Goal: Obtain resource: Download file/media

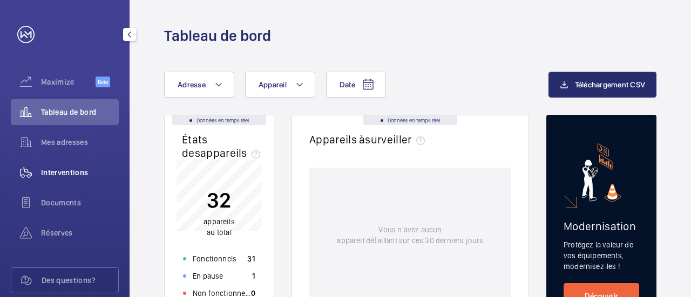
click at [71, 167] on span "Interventions" at bounding box center [80, 172] width 78 height 11
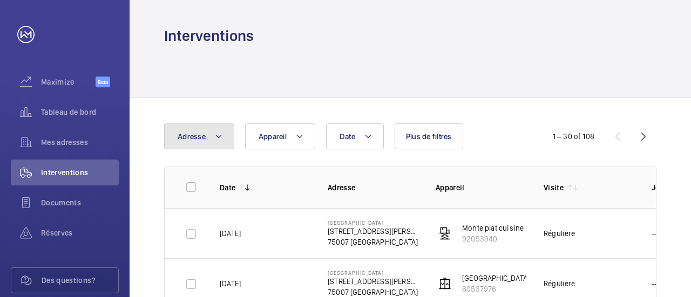
click at [210, 139] on button "Adresse" at bounding box center [199, 137] width 70 height 26
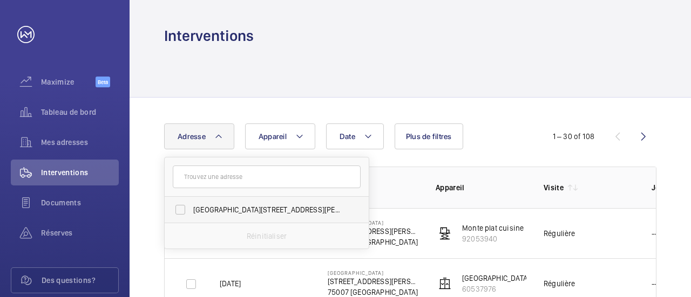
click at [213, 209] on span "[GEOGRAPHIC_DATA][STREET_ADDRESS][PERSON_NAME]" at bounding box center [267, 210] width 148 height 11
click at [191, 209] on input "[GEOGRAPHIC_DATA][STREET_ADDRESS][PERSON_NAME]" at bounding box center [180, 210] width 22 height 22
checkbox input "true"
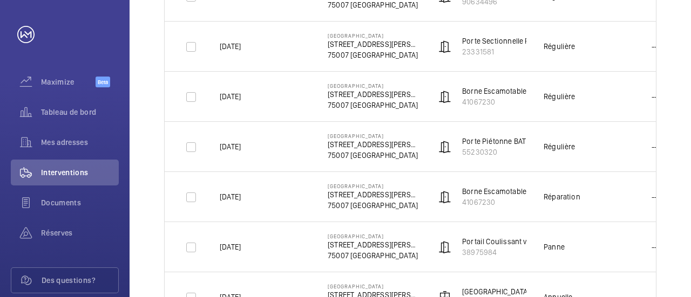
scroll to position [1437, 0]
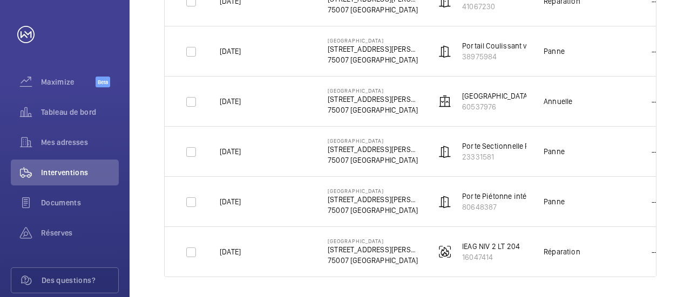
click at [235, 103] on td "[DATE]" at bounding box center [256, 101] width 108 height 50
click at [571, 99] on div "Annuelle" at bounding box center [557, 101] width 29 height 11
click at [655, 98] on p "---" at bounding box center [655, 101] width 9 height 11
click at [647, 95] on td "---" at bounding box center [661, 101] width 54 height 50
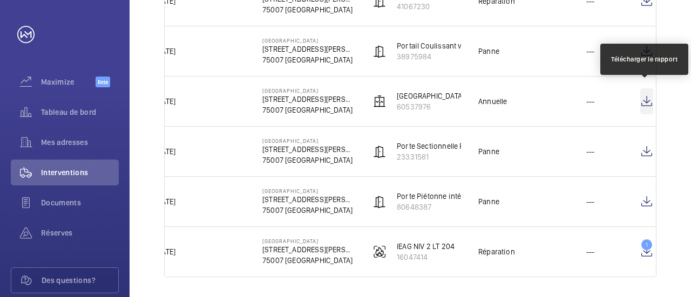
scroll to position [0, 71]
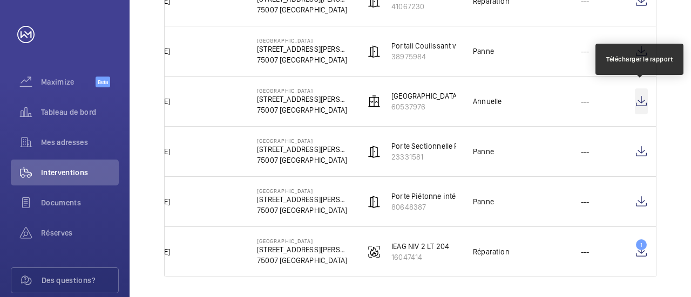
click at [637, 97] on wm-front-icon-button at bounding box center [641, 102] width 13 height 26
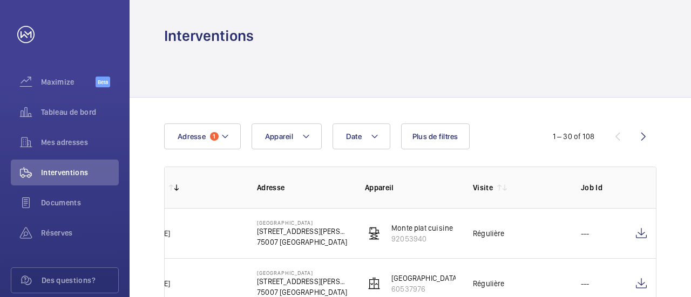
scroll to position [108, 0]
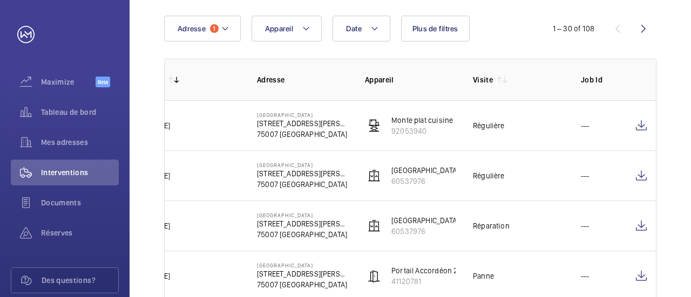
click at [414, 131] on p "92053940" at bounding box center [422, 131] width 62 height 11
click at [307, 33] on mat-icon at bounding box center [306, 28] width 9 height 13
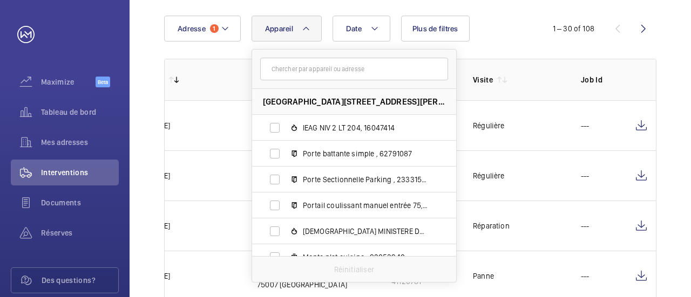
click at [301, 73] on input "text" at bounding box center [354, 69] width 188 height 23
type input "92"
click at [434, 70] on mat-icon at bounding box center [435, 69] width 9 height 9
click at [224, 74] on th "Date" at bounding box center [186, 80] width 108 height 42
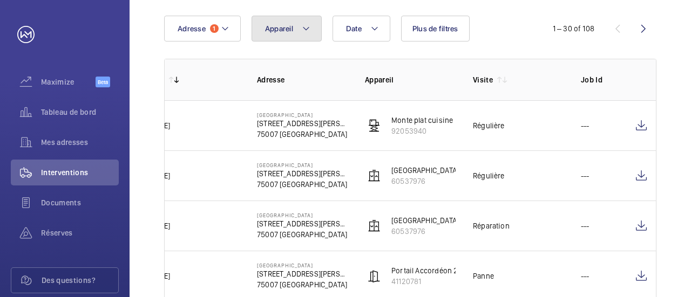
click at [295, 29] on button "Appareil" at bounding box center [286, 29] width 70 height 26
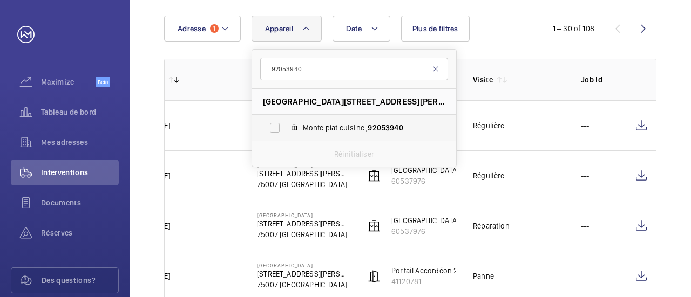
type input "92053940"
click at [365, 126] on span "Monte plat cuisine , 92053940" at bounding box center [365, 128] width 125 height 11
click at [285, 126] on input "Monte plat cuisine , 92053940" at bounding box center [275, 128] width 22 height 22
checkbox input "true"
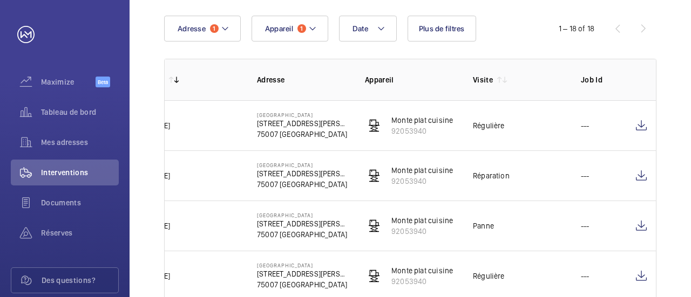
click at [193, 132] on td "[DATE]" at bounding box center [186, 125] width 108 height 50
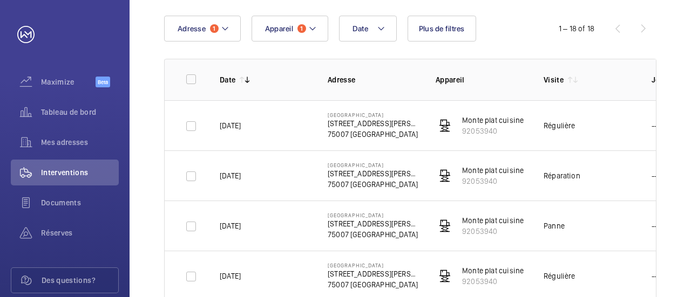
scroll to position [162, 0]
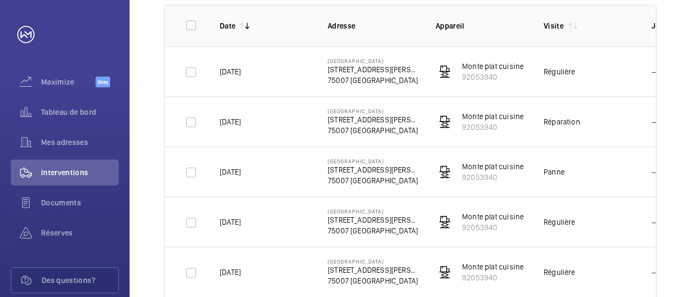
click at [601, 126] on td "Réparation" at bounding box center [580, 122] width 108 height 50
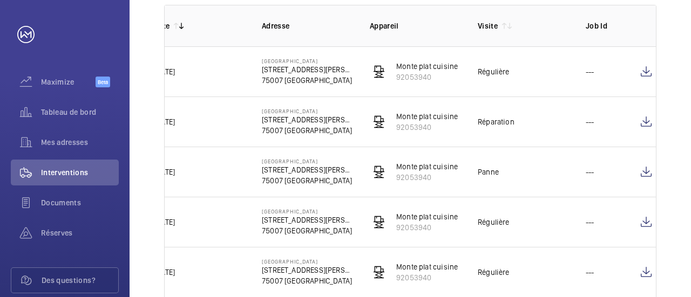
scroll to position [0, 71]
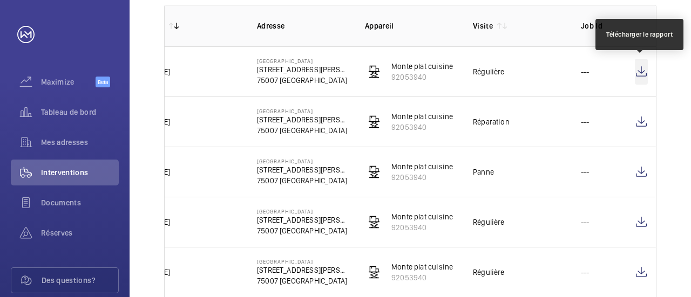
click at [638, 73] on wm-front-icon-button at bounding box center [641, 72] width 13 height 26
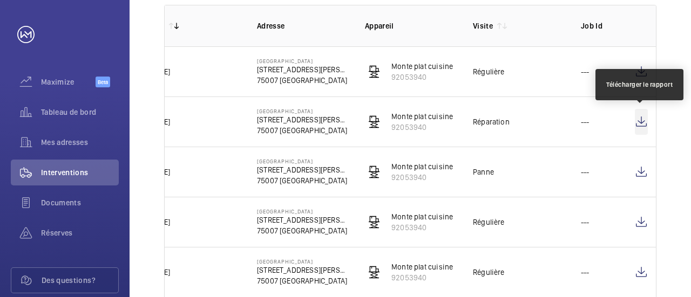
click at [639, 119] on wm-front-icon-button at bounding box center [641, 122] width 13 height 26
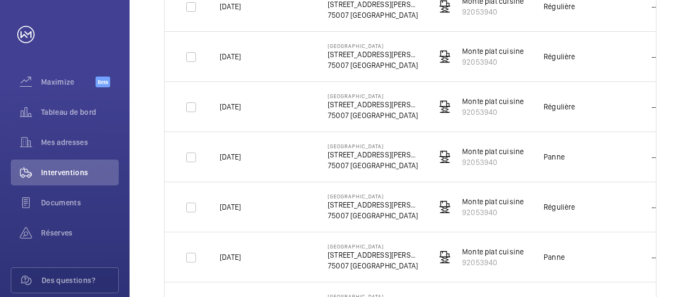
scroll to position [324, 0]
